Goal: Task Accomplishment & Management: Complete application form

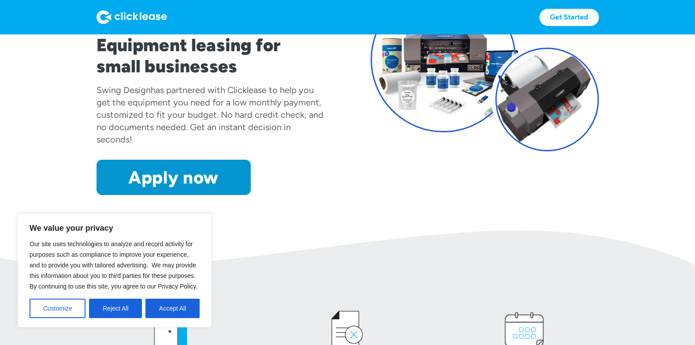
scroll to position [132, 0]
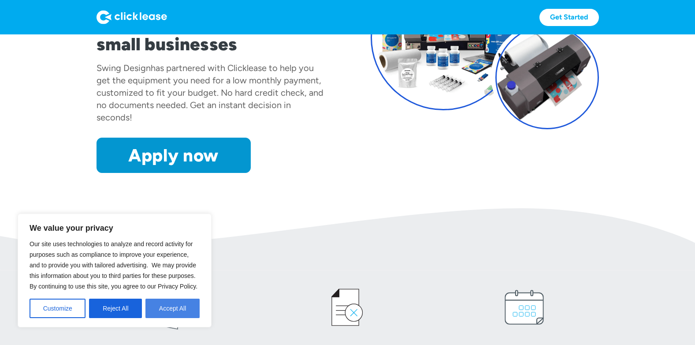
click at [173, 313] on button "Accept All" at bounding box center [172, 307] width 54 height 19
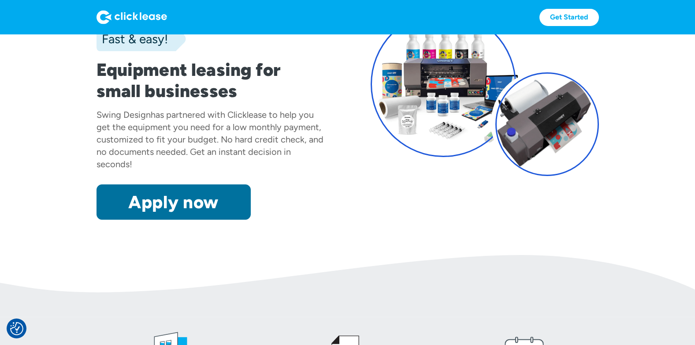
scroll to position [88, 0]
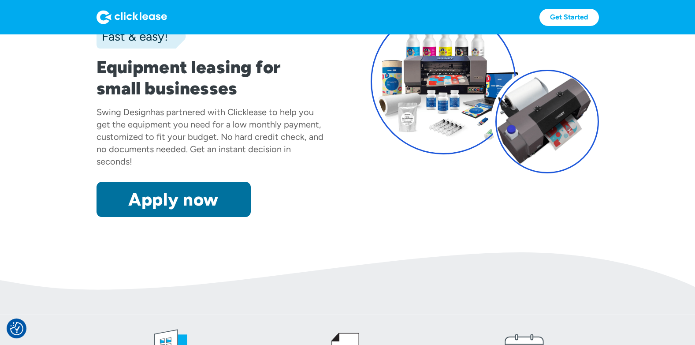
click at [192, 191] on link "Apply now" at bounding box center [174, 199] width 154 height 35
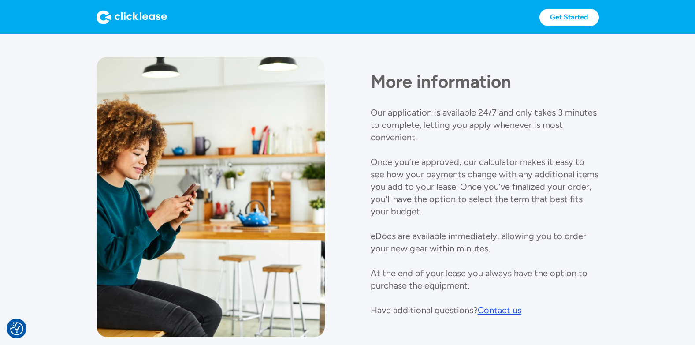
scroll to position [926, 0]
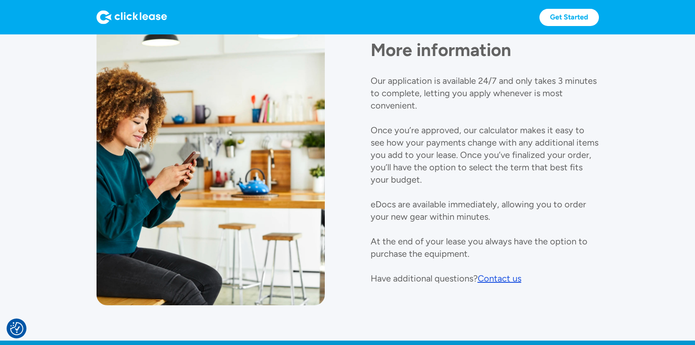
scroll to position [973, 0]
